Goal: Complete application form

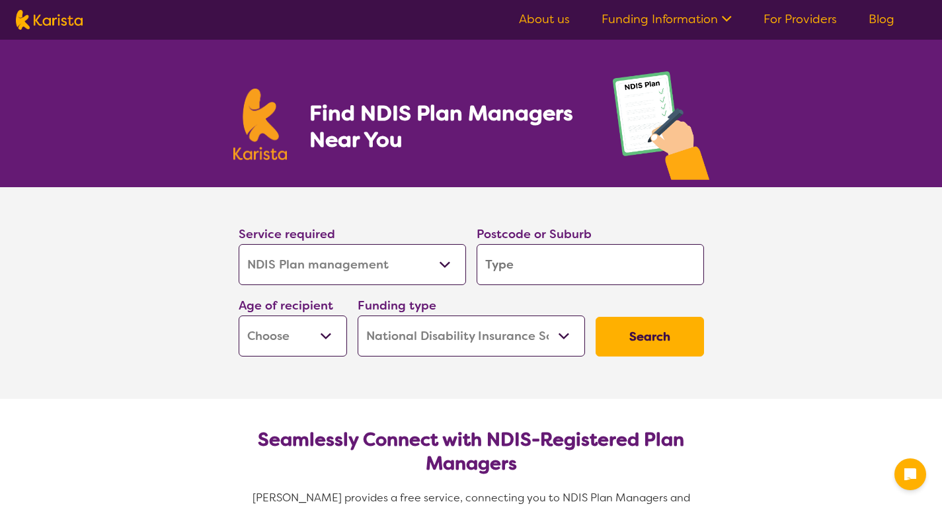
select select "NDIS Plan management"
select select "NDIS"
select select "NDIS Plan management"
select select "NDIS"
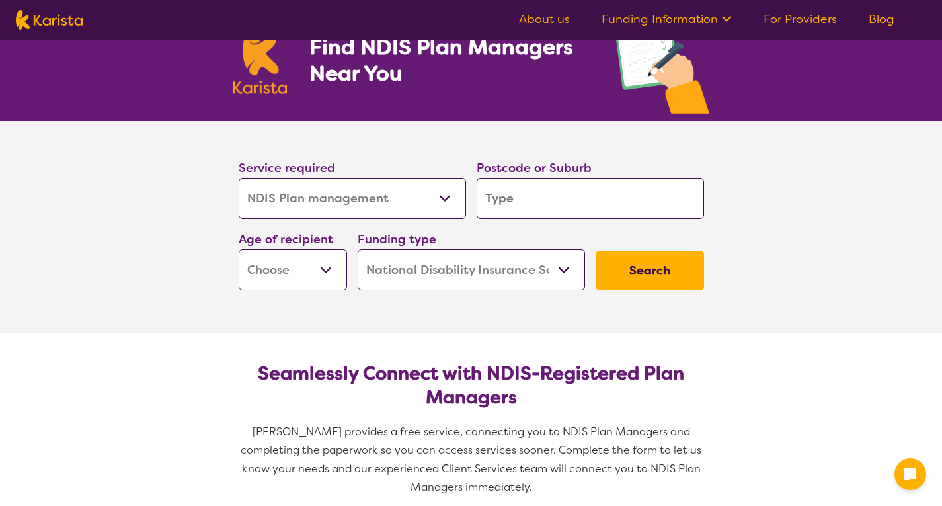
drag, startPoint x: 0, startPoint y: 0, endPoint x: 526, endPoint y: 194, distance: 560.8
click at [526, 194] on input "search" at bounding box center [590, 198] width 227 height 41
type input "3"
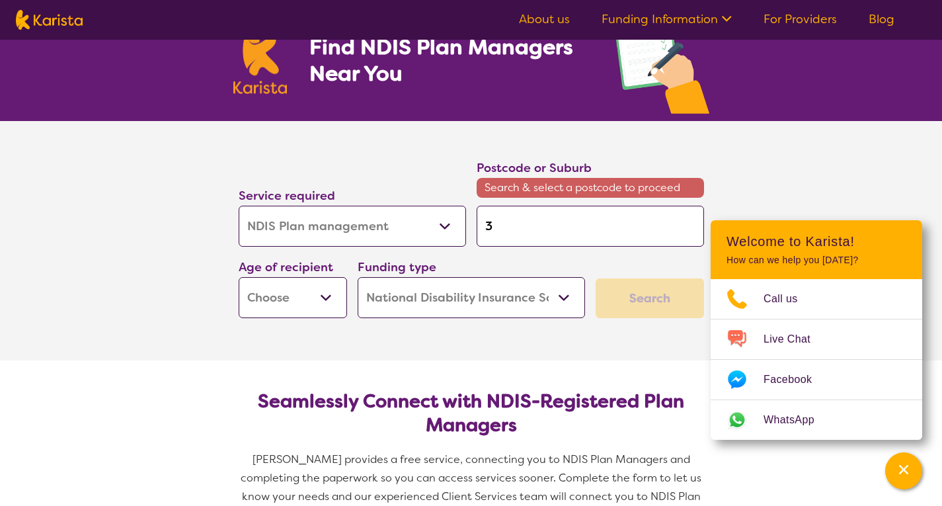
type input "30"
type input "304"
type input "3046"
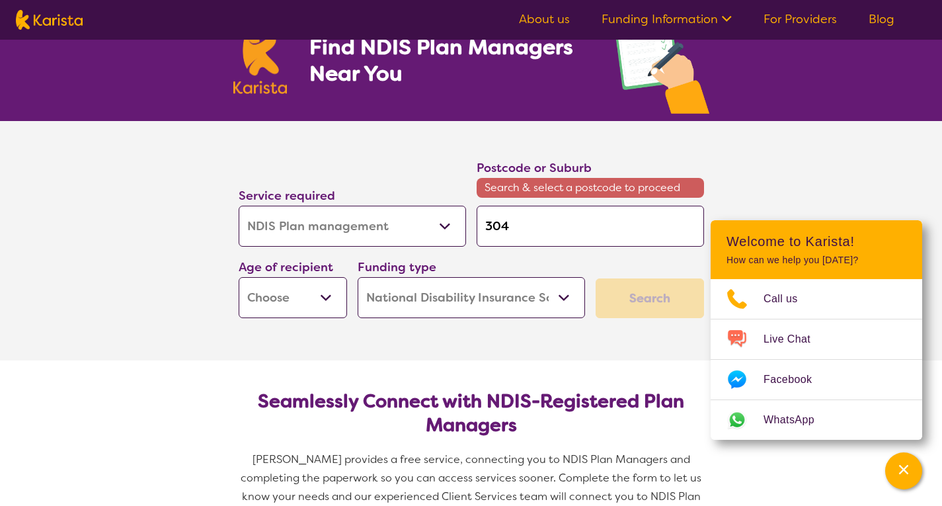
type input "3046"
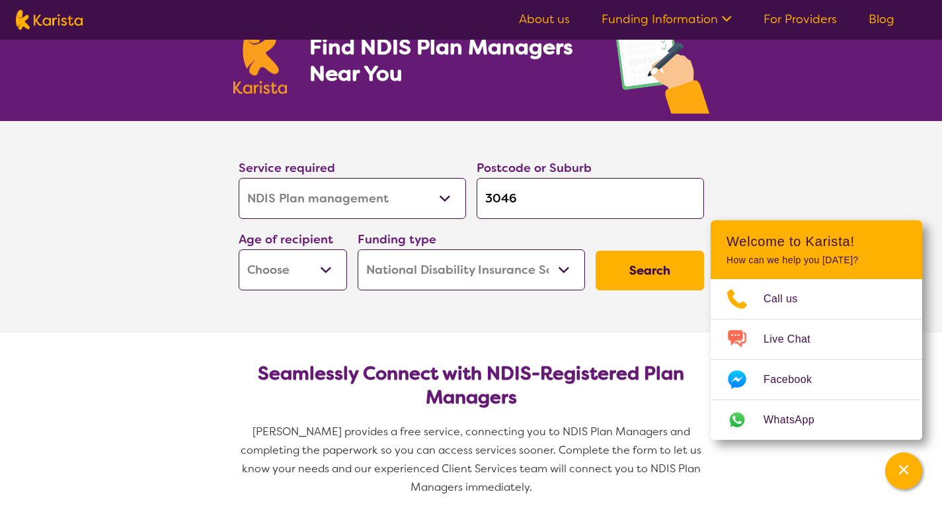
type input "3046\"
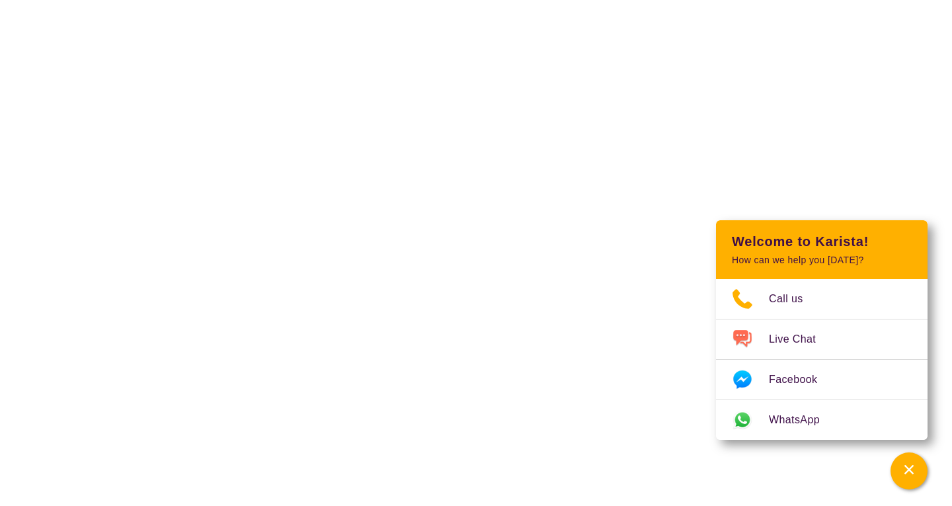
scroll to position [0, 0]
